Goal: Task Accomplishment & Management: Use online tool/utility

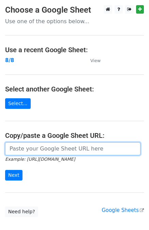
click at [16, 143] on input "url" at bounding box center [73, 148] width 136 height 13
paste input "[URL][DOMAIN_NAME]"
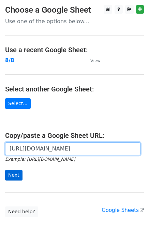
type input "[URL][DOMAIN_NAME]"
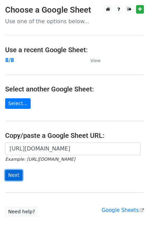
click at [12, 175] on input "Next" at bounding box center [13, 175] width 17 height 11
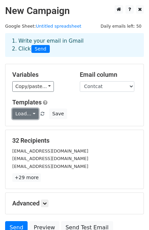
click at [27, 113] on link "Load..." at bounding box center [25, 114] width 26 height 11
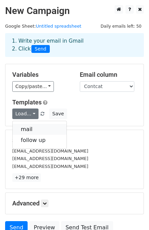
click at [26, 130] on link "mail" at bounding box center [40, 129] width 54 height 11
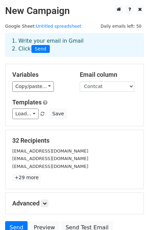
scroll to position [61, 0]
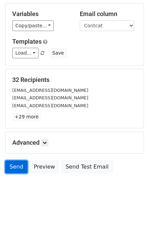
click at [15, 163] on link "Send" at bounding box center [16, 167] width 23 height 13
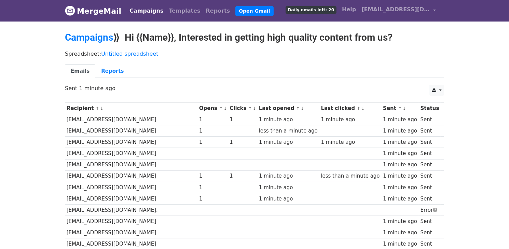
click at [199, 119] on div "1" at bounding box center [212, 120] width 27 height 8
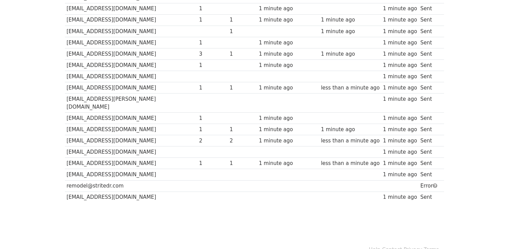
scroll to position [284, 0]
